Goal: Task Accomplishment & Management: Complete application form

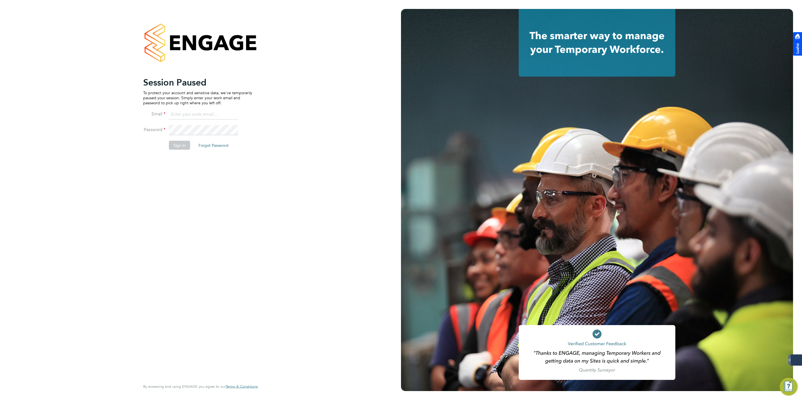
type input "jmcmurray@skilledcareers.co.uk"
click at [170, 148] on button "Sign In" at bounding box center [179, 145] width 21 height 9
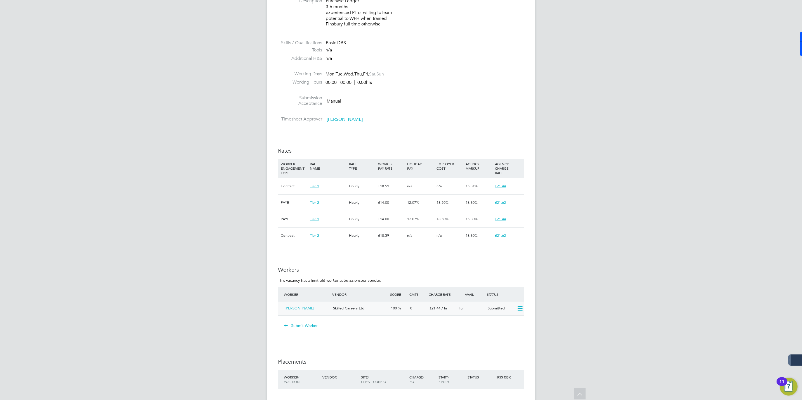
scroll to position [335, 0]
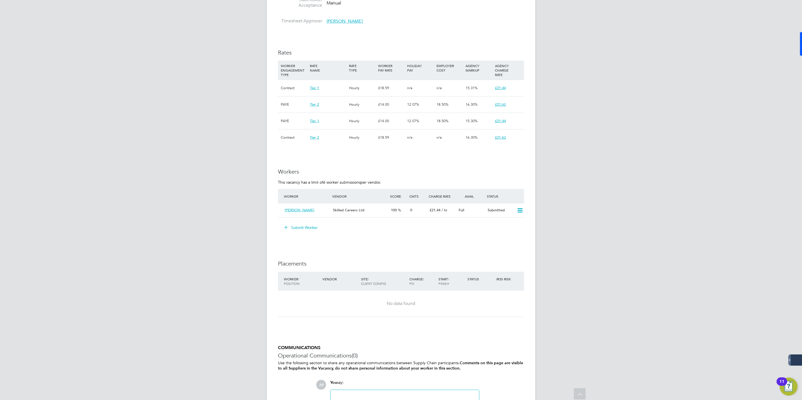
click at [298, 226] on button "Submit Worker" at bounding box center [301, 227] width 42 height 9
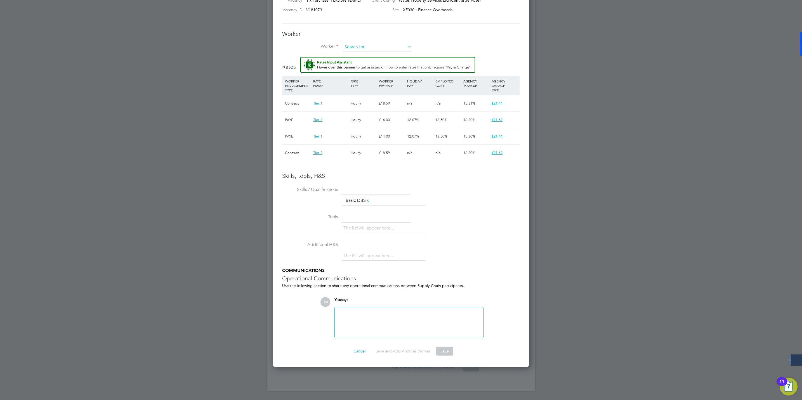
click at [376, 46] on input at bounding box center [376, 47] width 69 height 8
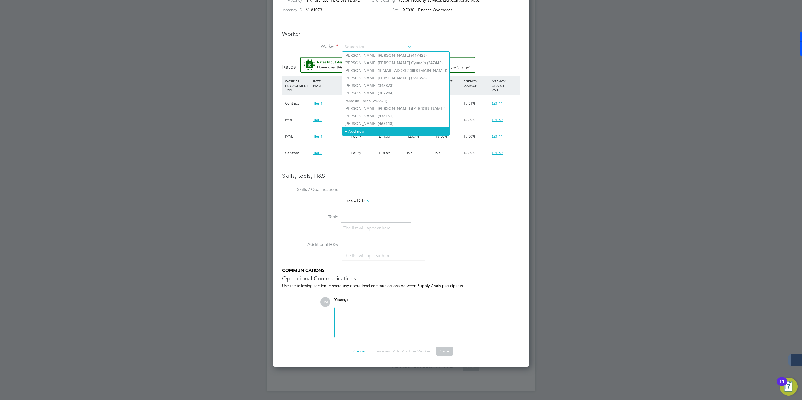
click at [358, 127] on li "+ Add new" at bounding box center [395, 131] width 107 height 8
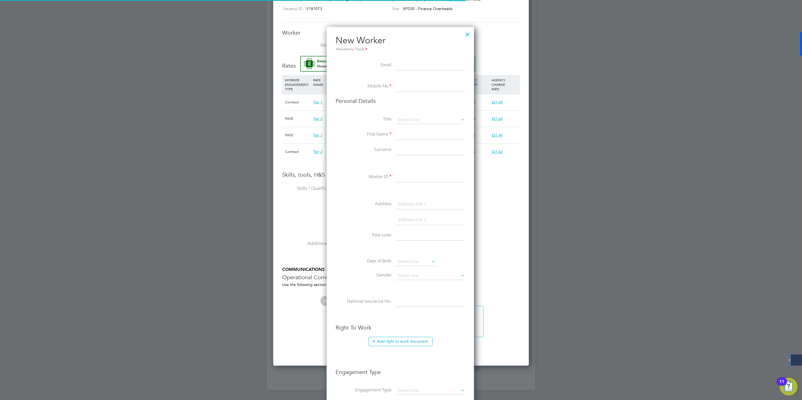
scroll to position [475, 149]
click at [406, 90] on input at bounding box center [430, 87] width 69 height 10
paste input "[PHONE_NUMBER]"
drag, startPoint x: 407, startPoint y: 86, endPoint x: 382, endPoint y: 87, distance: 25.2
click at [382, 87] on li "Mobile No [PHONE_NUMBER]" at bounding box center [399, 90] width 129 height 16
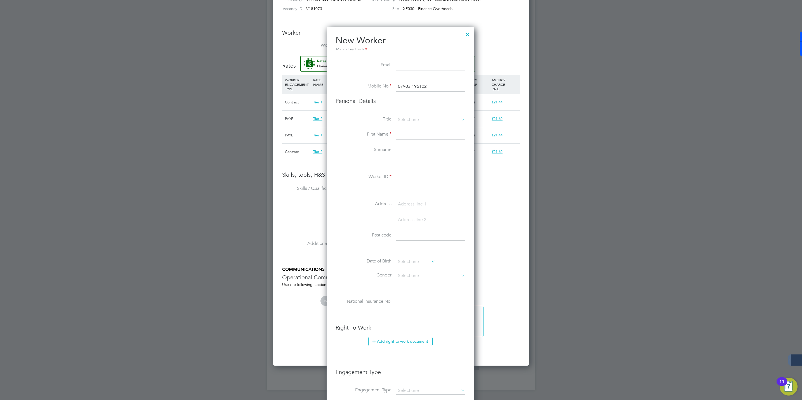
type input "07903 196122"
drag, startPoint x: 415, startPoint y: 59, endPoint x: 408, endPoint y: 63, distance: 8.1
drag, startPoint x: 408, startPoint y: 63, endPoint x: 402, endPoint y: 65, distance: 6.9
click at [402, 65] on input at bounding box center [430, 65] width 69 height 10
paste input "[EMAIL_ADDRESS][DOMAIN_NAME]"
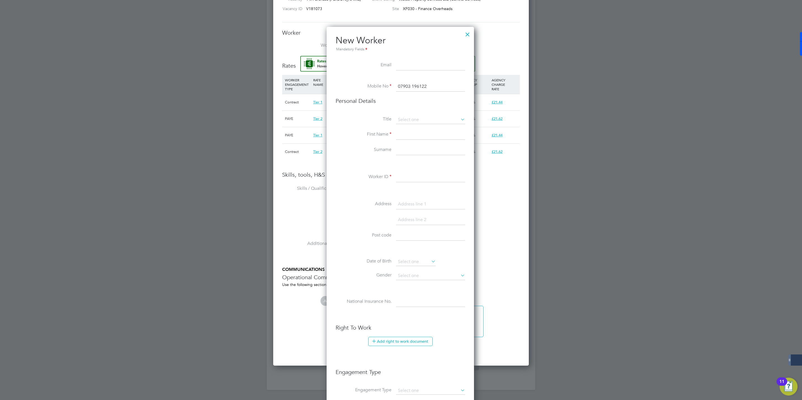
type input "[EMAIL_ADDRESS][DOMAIN_NAME]"
type input "Nasema"
type input "[PERSON_NAME]"
type input "[STREET_ADDRESS]"
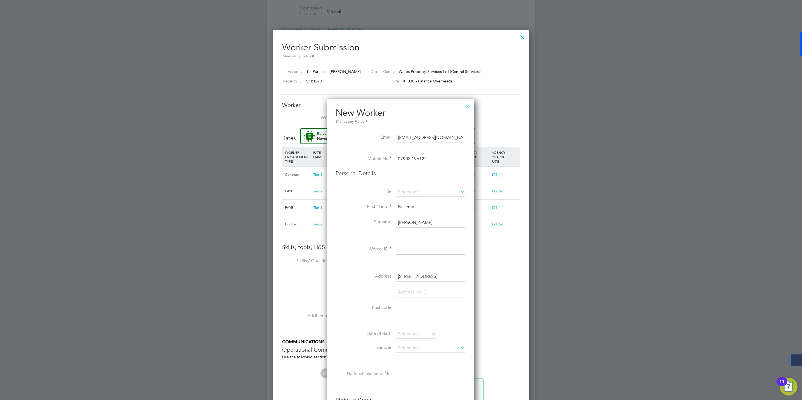
scroll to position [375, 0]
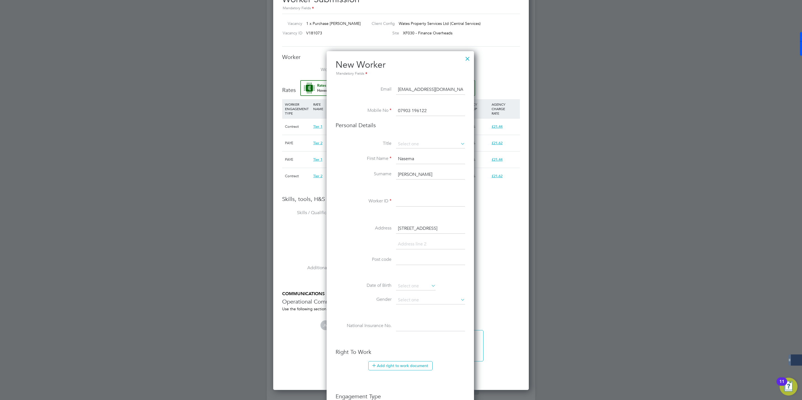
type input "[EMAIL_ADDRESS][DOMAIN_NAME]"
click at [407, 201] on input at bounding box center [430, 201] width 69 height 10
click at [404, 204] on input at bounding box center [430, 201] width 69 height 10
paste input "507815"
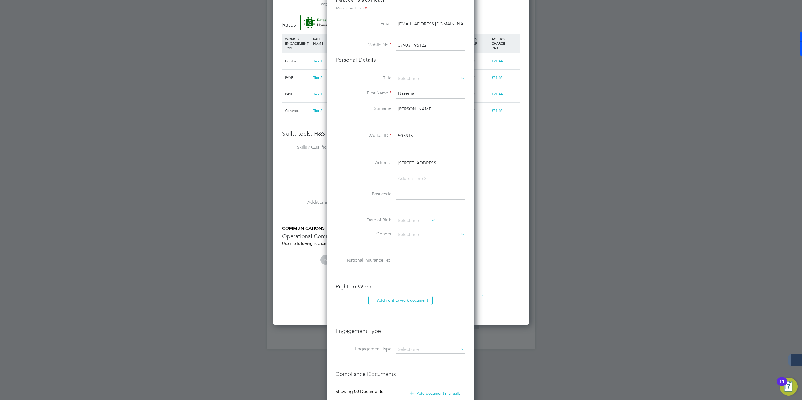
scroll to position [501, 0]
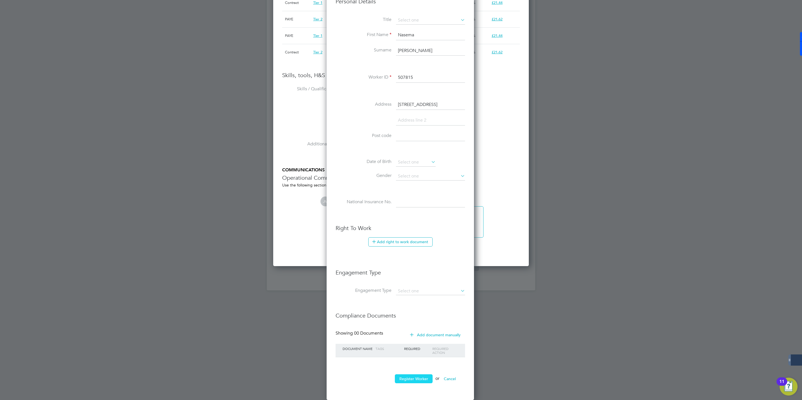
type input "507815"
click at [414, 379] on button "Register Worker" at bounding box center [414, 378] width 38 height 9
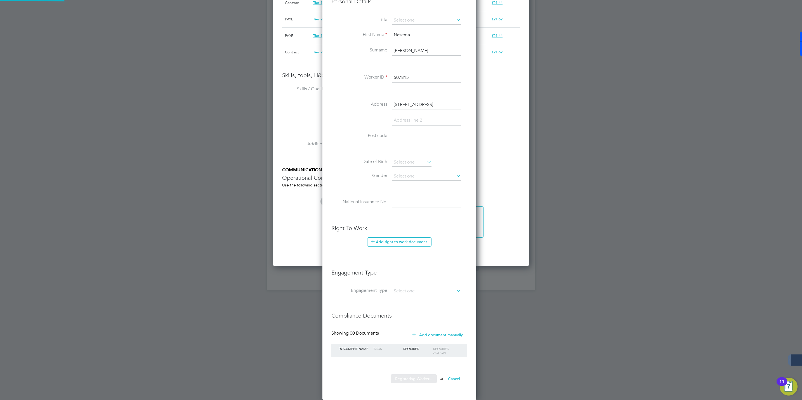
scroll to position [0, 0]
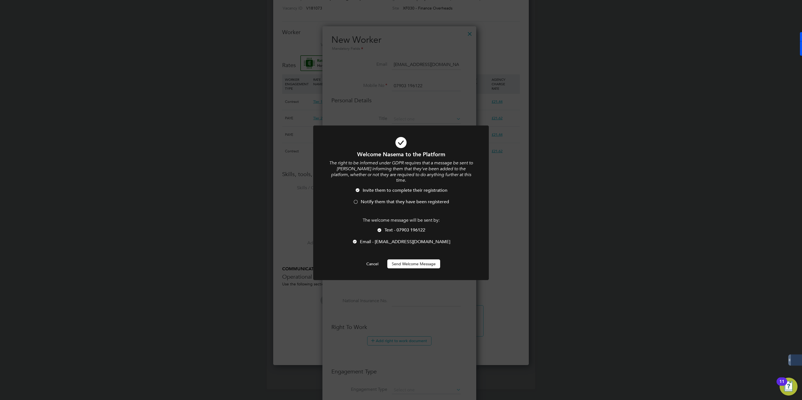
click at [356, 200] on div at bounding box center [356, 203] width 6 height 6
click at [403, 259] on button "Send Welcome Message" at bounding box center [413, 263] width 53 height 9
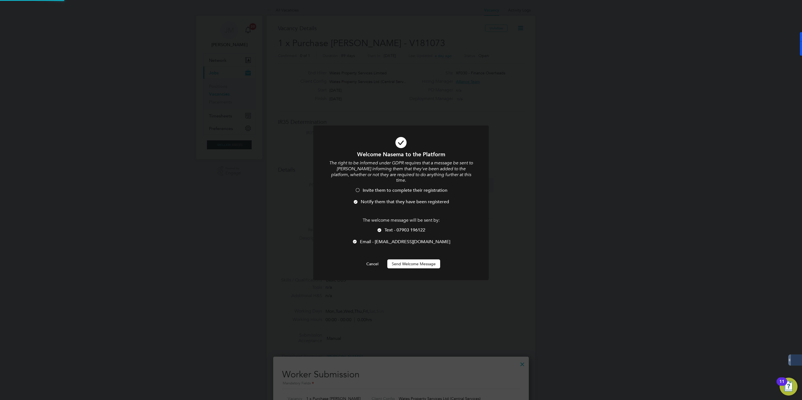
scroll to position [400, 0]
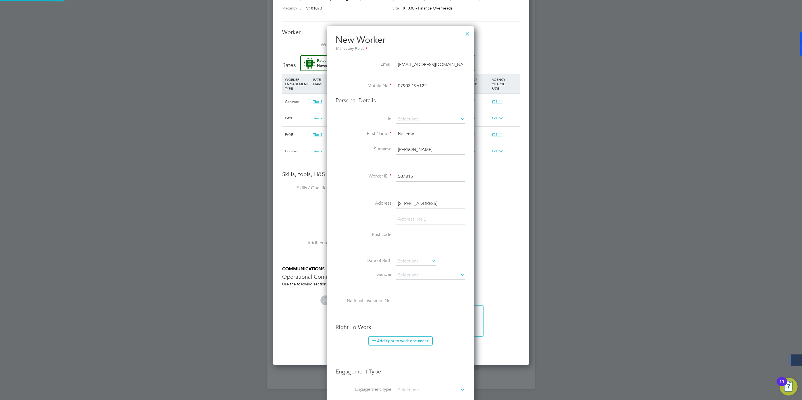
type input "[PERSON_NAME] (507815)"
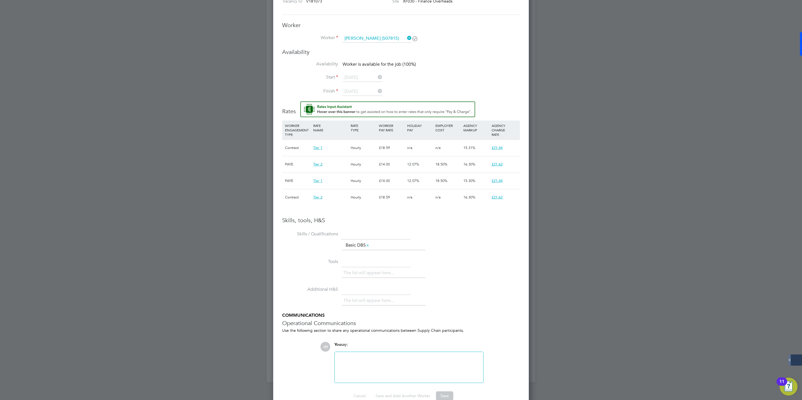
scroll to position [420, 0]
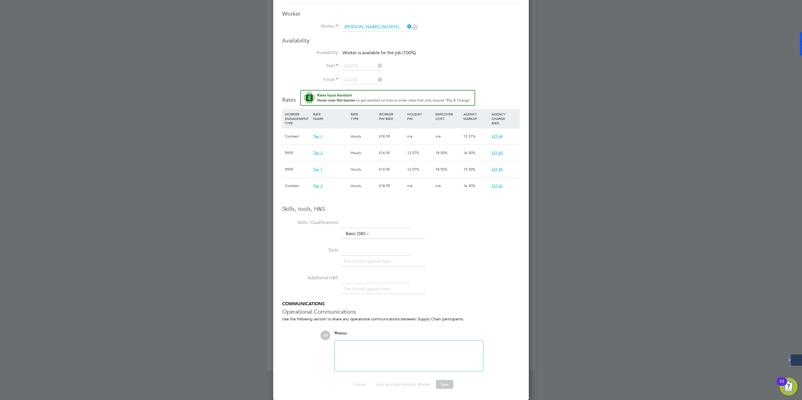
click at [473, 218] on li "Skills / Qualifications The list will appear here... Basic DBS x" at bounding box center [401, 232] width 238 height 28
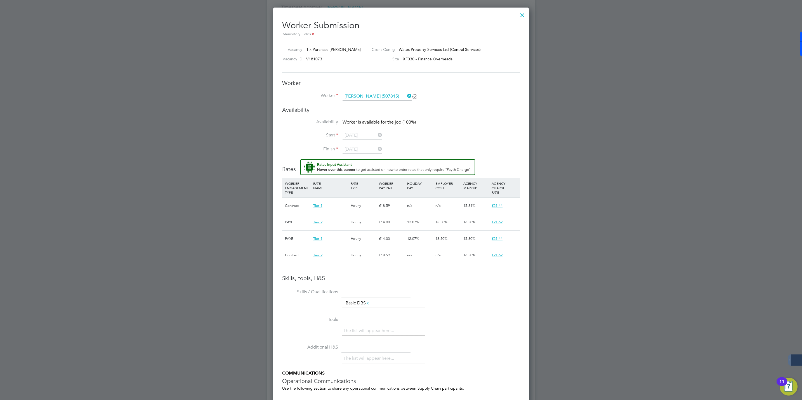
scroll to position [295, 0]
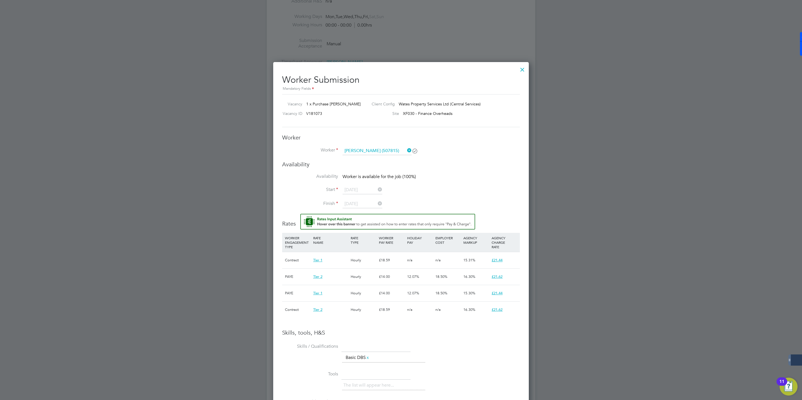
click at [406, 151] on icon at bounding box center [406, 150] width 0 height 8
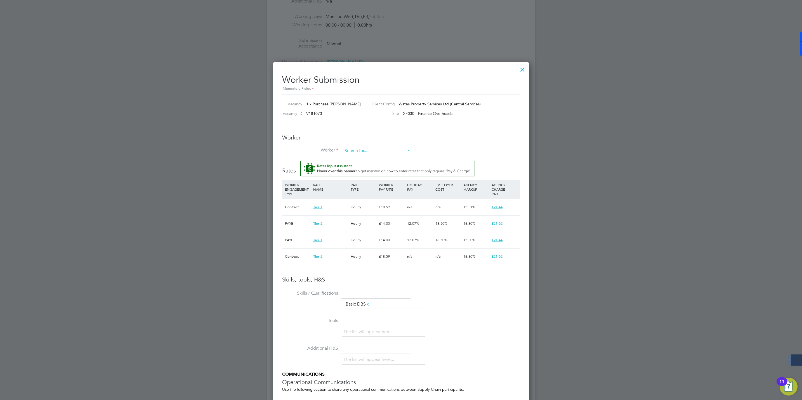
scroll to position [411, 256]
click at [357, 153] on input at bounding box center [376, 151] width 69 height 8
click at [363, 160] on li "[PERSON_NAME] (507815)" at bounding box center [377, 159] width 70 height 8
type input "[PERSON_NAME] (507815)"
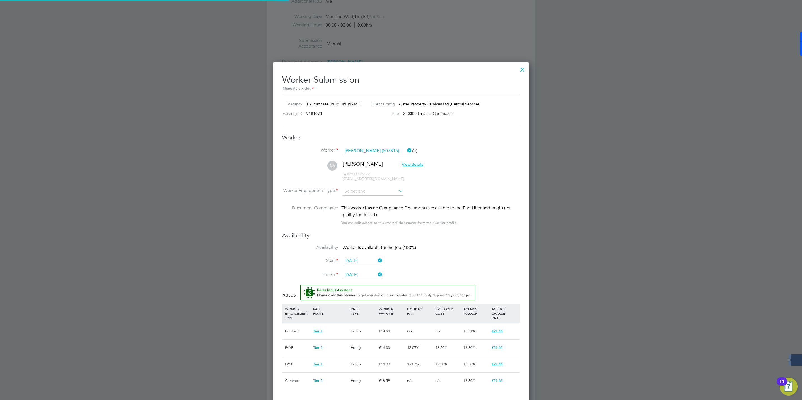
scroll to position [535, 256]
click at [359, 196] on li "Worker Engagement Type" at bounding box center [401, 195] width 238 height 17
click at [359, 191] on input at bounding box center [372, 191] width 61 height 8
click at [357, 200] on li "Contract" at bounding box center [372, 199] width 61 height 7
type input "Contract"
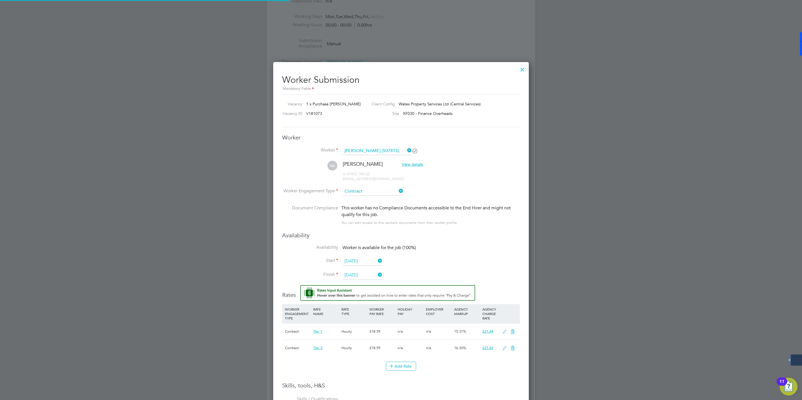
scroll to position [3, 3]
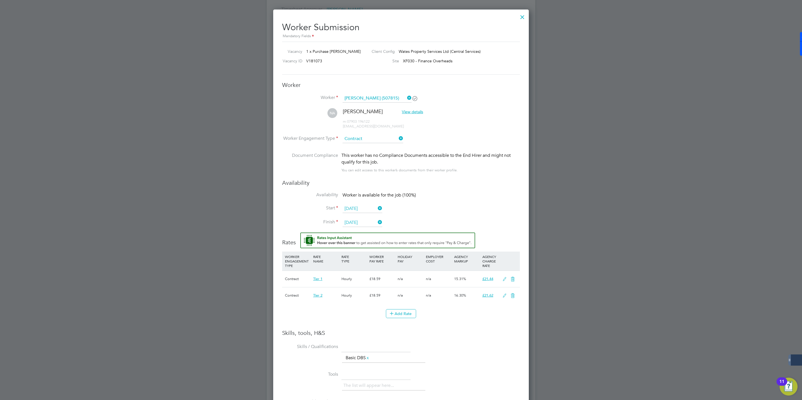
click at [397, 137] on icon at bounding box center [397, 138] width 0 height 8
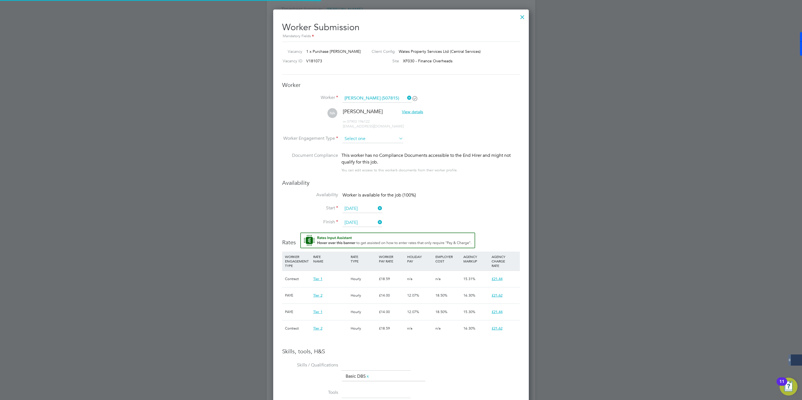
click at [361, 138] on input at bounding box center [372, 139] width 61 height 8
click at [352, 156] on li "PAYE" at bounding box center [372, 154] width 61 height 7
type input "PAYE"
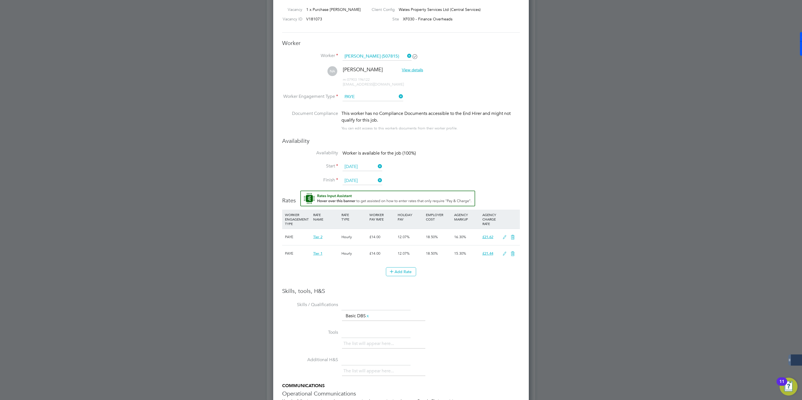
click at [459, 169] on li "Start [DATE]" at bounding box center [401, 170] width 238 height 14
click at [504, 236] on icon at bounding box center [504, 237] width 7 height 4
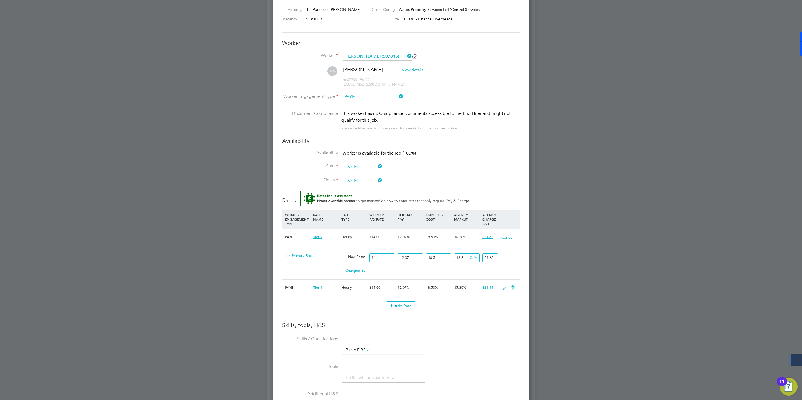
click at [503, 290] on icon at bounding box center [504, 288] width 7 height 4
click at [288, 307] on div at bounding box center [288, 308] width 6 height 4
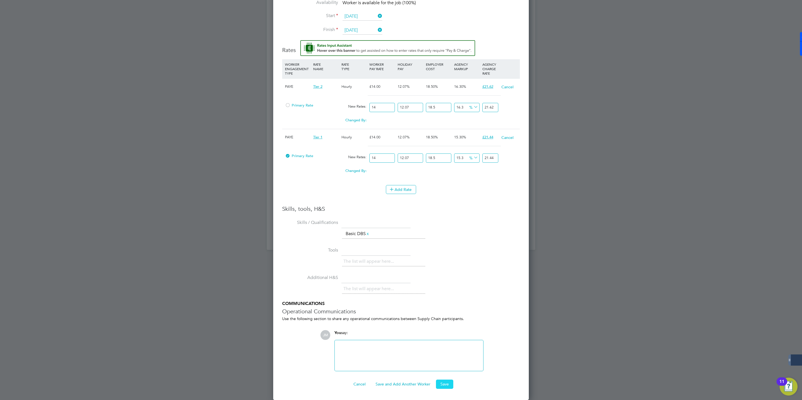
click at [446, 382] on button "Save" at bounding box center [444, 384] width 17 height 9
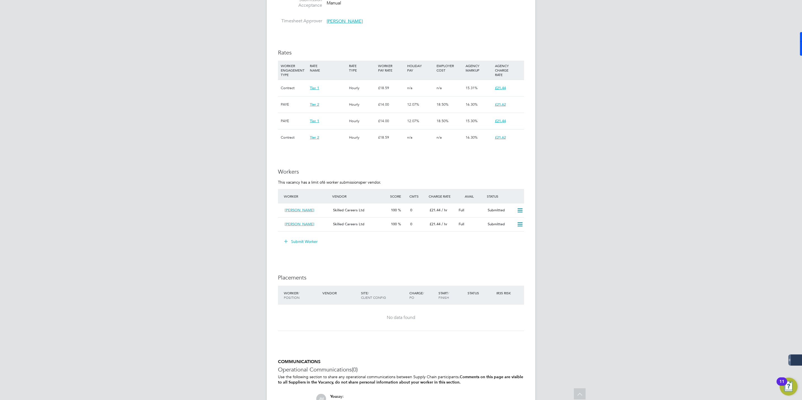
drag, startPoint x: 113, startPoint y: 271, endPoint x: 117, endPoint y: 269, distance: 3.7
click at [112, 271] on div "[PERSON_NAME] Notifications 20 Applications: Network Businesses Sites Workers C…" at bounding box center [401, 71] width 802 height 812
